Goal: Navigation & Orientation: Find specific page/section

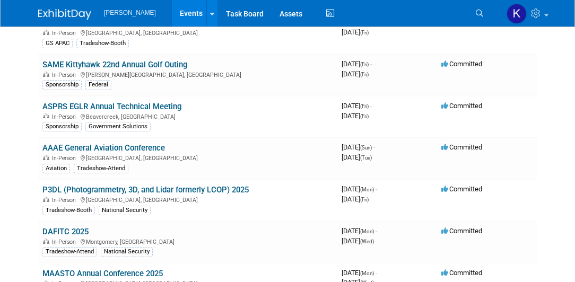
click at [66, 15] on img at bounding box center [64, 14] width 53 height 11
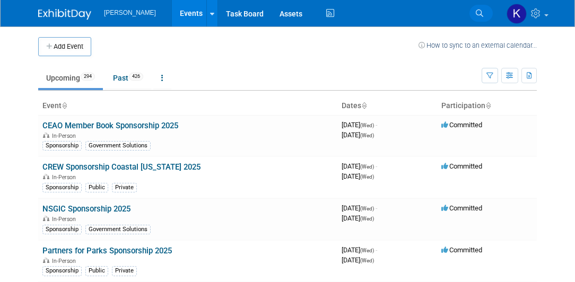
click at [477, 17] on link "Search" at bounding box center [480, 13] width 23 height 17
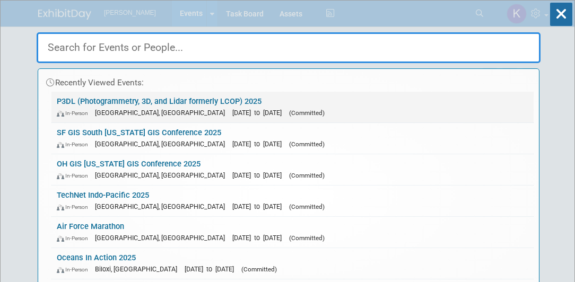
click at [113, 100] on link "P3DL (Photogrammetry, 3D, and Lidar formerly LCOP) 2025 In-Person [GEOGRAPHIC_D…" at bounding box center [292, 107] width 482 height 31
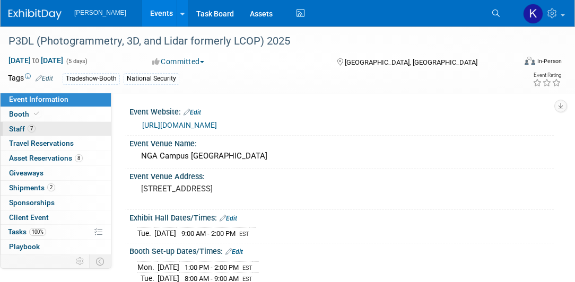
click at [13, 127] on span "Staff 7" at bounding box center [22, 129] width 27 height 8
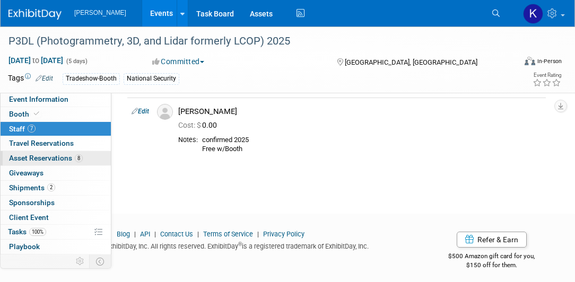
scroll to position [598, 0]
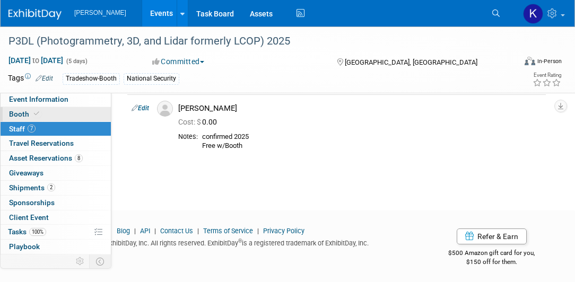
click at [25, 113] on span "Booth" at bounding box center [25, 114] width 32 height 8
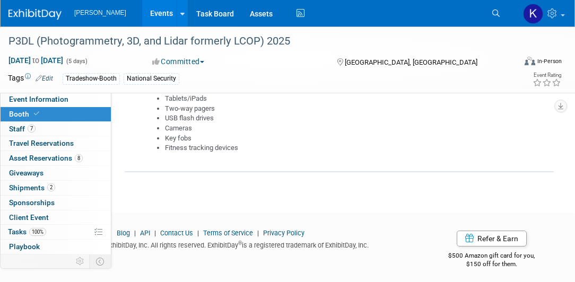
scroll to position [589, 0]
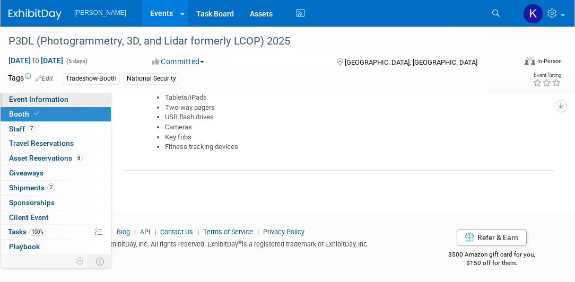
click at [41, 102] on span "Event Information" at bounding box center [38, 99] width 59 height 8
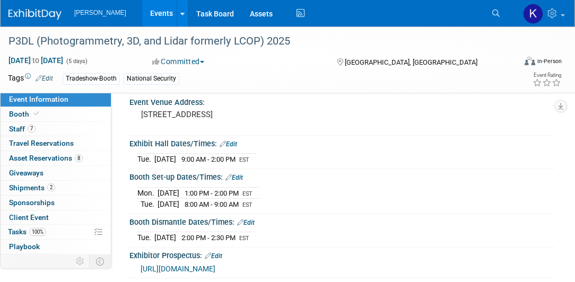
scroll to position [60, 0]
